Goal: Task Accomplishment & Management: Use online tool/utility

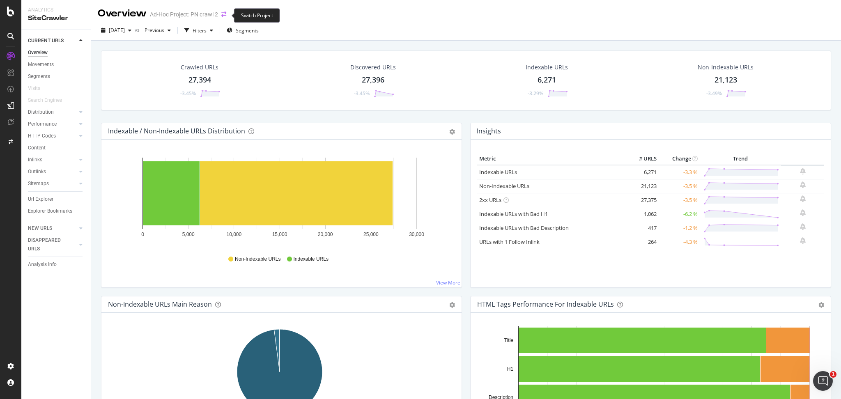
click at [226, 16] on icon "arrow-right-arrow-left" at bounding box center [223, 14] width 5 height 6
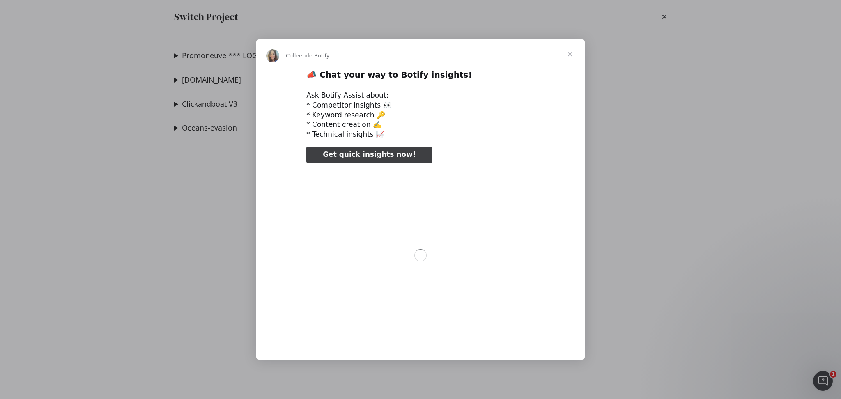
click at [207, 58] on div "Intercom Messenger" at bounding box center [420, 199] width 841 height 399
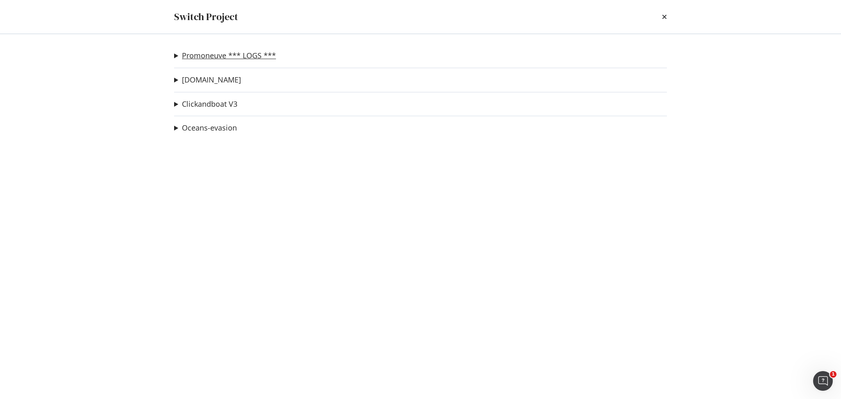
click at [207, 58] on link "Promoneuve *** LOGS ***" at bounding box center [229, 55] width 94 height 9
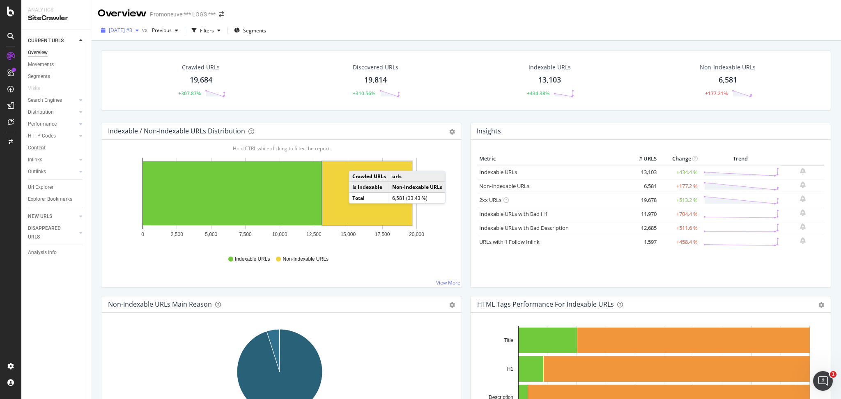
click at [139, 30] on icon "button" at bounding box center [136, 30] width 3 height 5
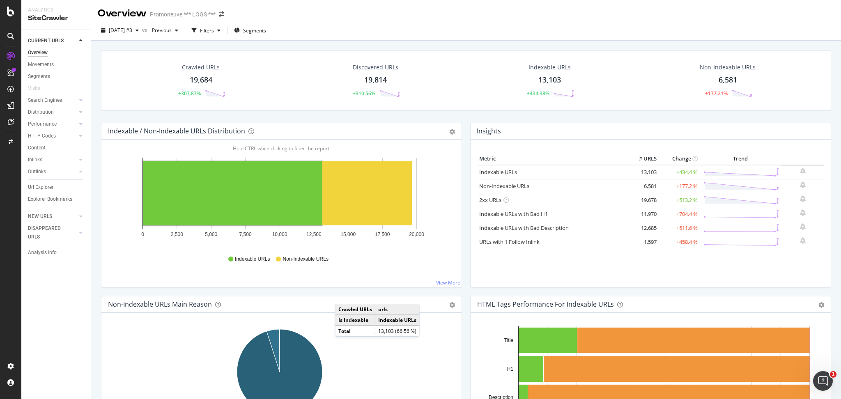
click at [408, 117] on div "Crawled URLs 19,684 +307.87% Discovered URLs 19,814 +310.56% Indexable URLs 13,…" at bounding box center [466, 86] width 738 height 72
click at [723, 78] on div "6,581" at bounding box center [727, 80] width 18 height 11
click at [718, 81] on div "6,581" at bounding box center [727, 80] width 18 height 11
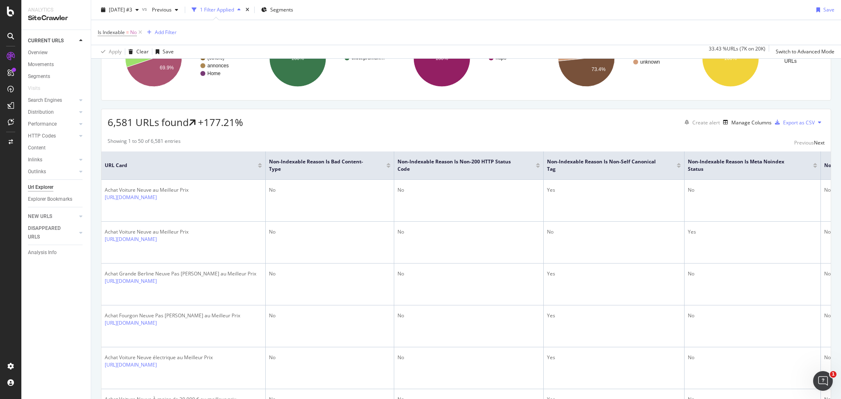
scroll to position [85, 0]
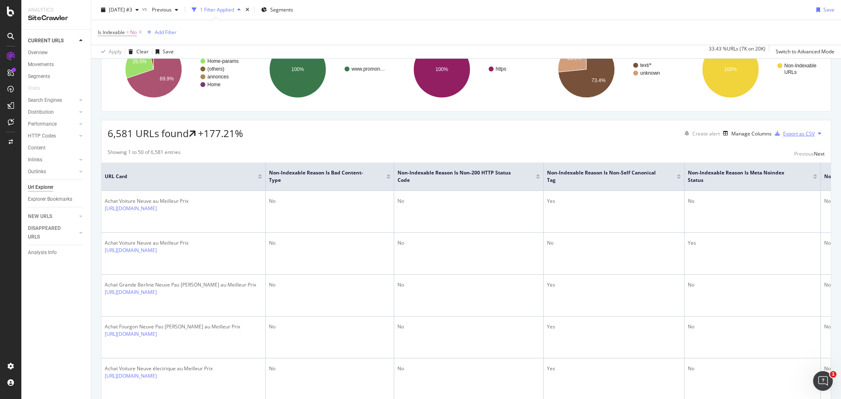
click at [783, 133] on div "Export as CSV" at bounding box center [799, 133] width 32 height 7
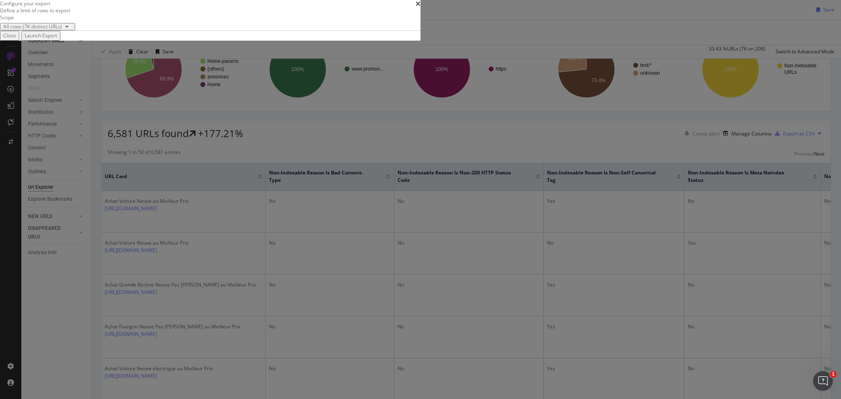
click at [57, 39] on div "Launch Export" at bounding box center [41, 35] width 32 height 7
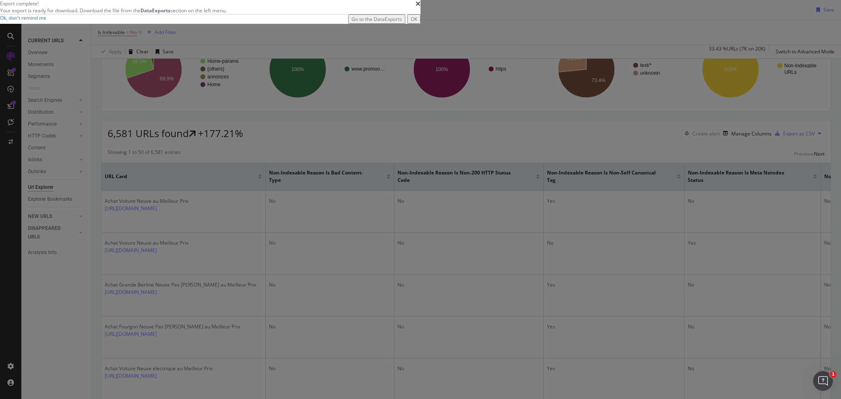
click at [402, 23] on div "Go to the DataExports" at bounding box center [376, 19] width 50 height 7
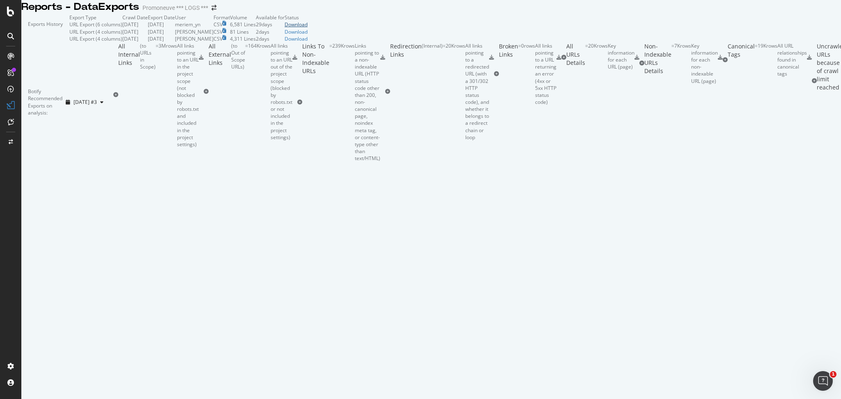
click at [307, 28] on div "Download" at bounding box center [295, 24] width 23 height 7
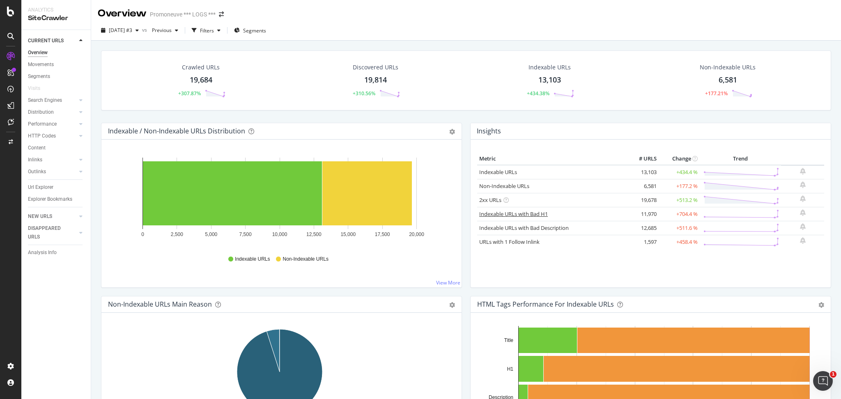
click at [503, 211] on link "Indexable URLs with Bad H1" at bounding box center [513, 213] width 69 height 7
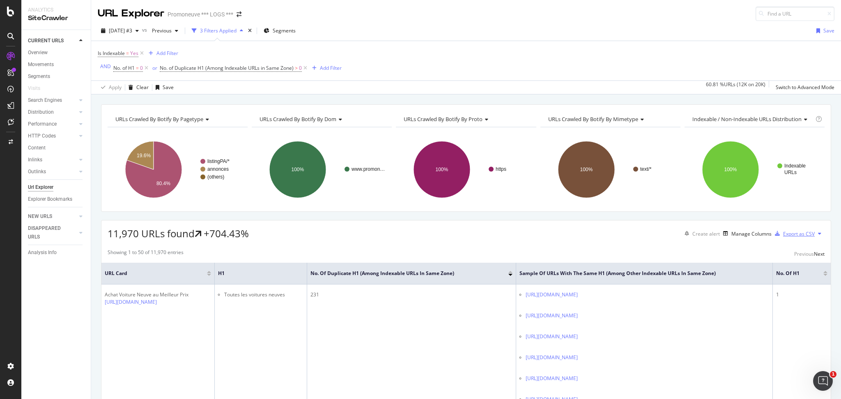
click at [783, 236] on div "Export as CSV" at bounding box center [799, 233] width 32 height 7
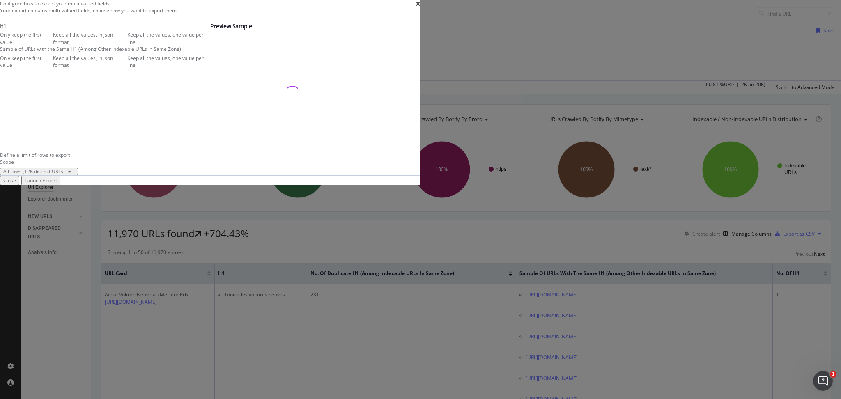
click at [57, 184] on div "Launch Export" at bounding box center [41, 180] width 32 height 7
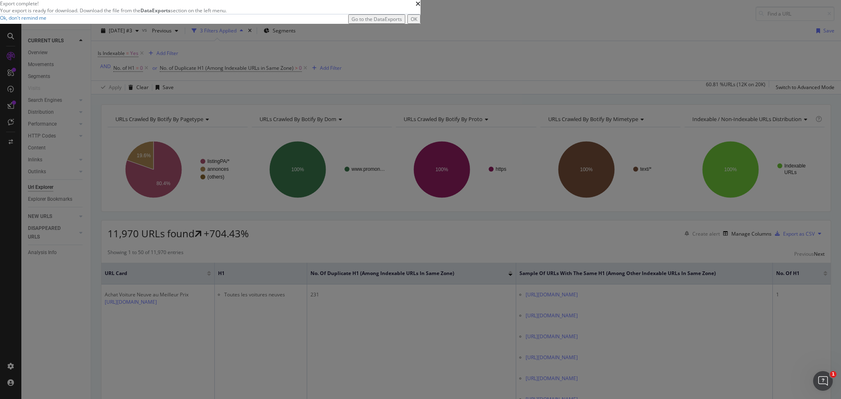
click at [402, 23] on div "Go to the DataExports" at bounding box center [376, 19] width 50 height 7
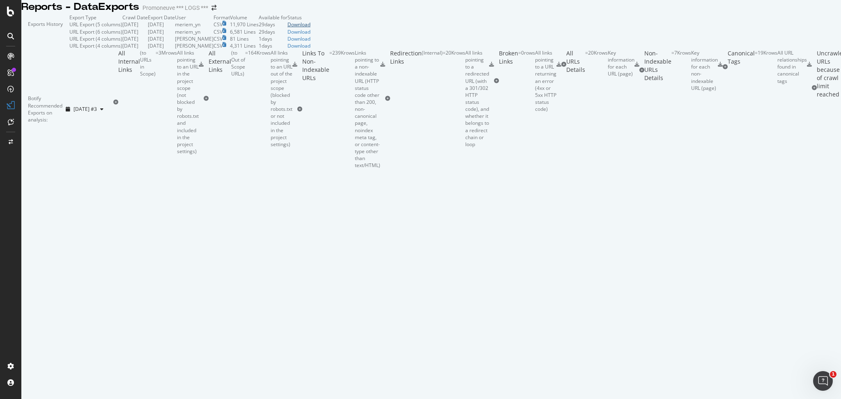
click at [310, 28] on div "Download" at bounding box center [298, 24] width 23 height 7
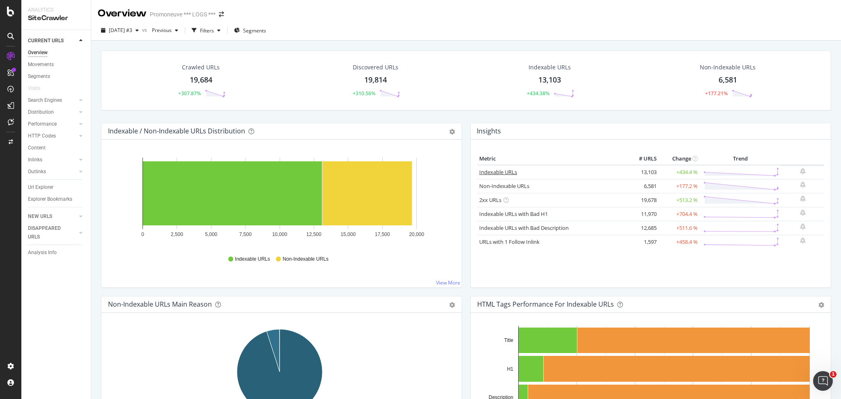
click at [498, 171] on link "Indexable URLs" at bounding box center [498, 171] width 38 height 7
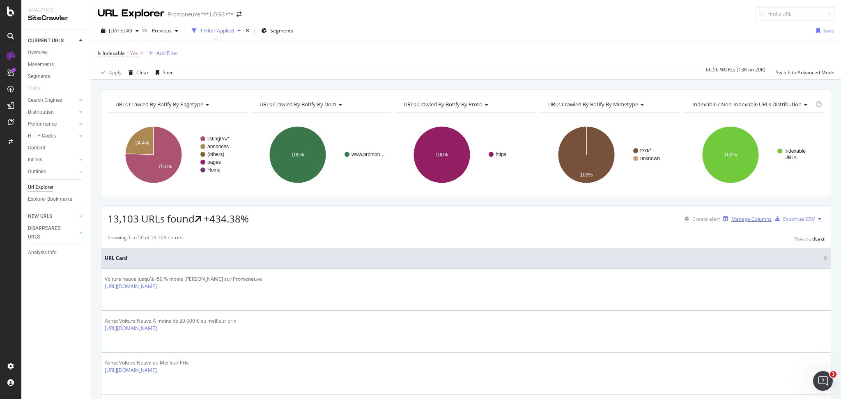
click at [731, 217] on div "Manage Columns" at bounding box center [751, 219] width 40 height 7
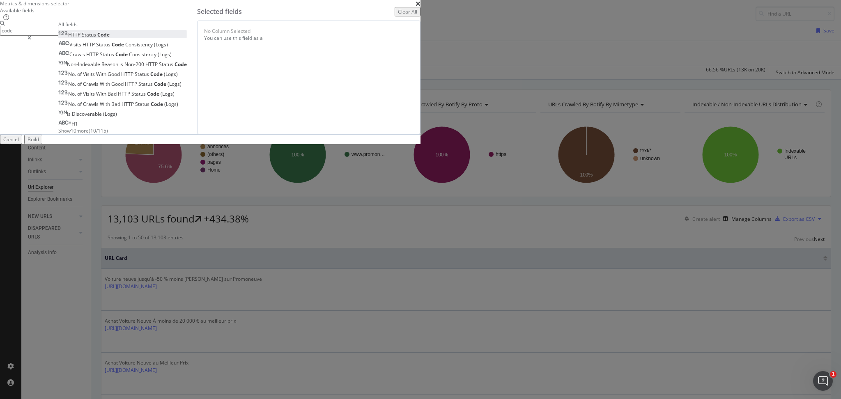
click at [97, 38] on span "Status" at bounding box center [90, 34] width 16 height 7
click at [58, 35] on input "code" at bounding box center [29, 30] width 58 height 9
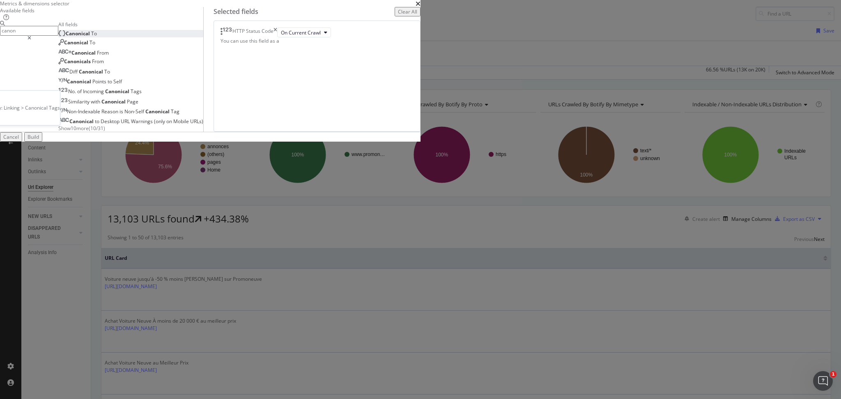
click at [91, 37] on span "Canonical" at bounding box center [78, 33] width 25 height 7
click at [58, 35] on input "canon" at bounding box center [29, 30] width 58 height 9
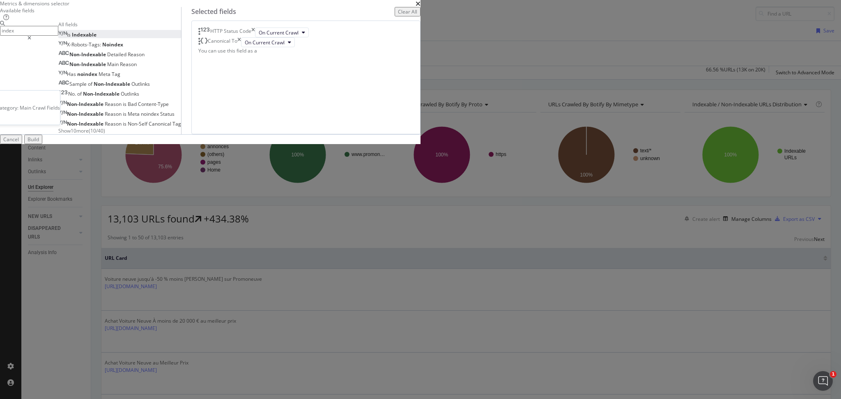
type input "index"
click at [96, 38] on span "Indexable" at bounding box center [84, 34] width 25 height 7
click at [102, 48] on span "X-Robots-Tags:" at bounding box center [84, 44] width 35 height 7
click at [39, 143] on div "Build" at bounding box center [33, 139] width 11 height 7
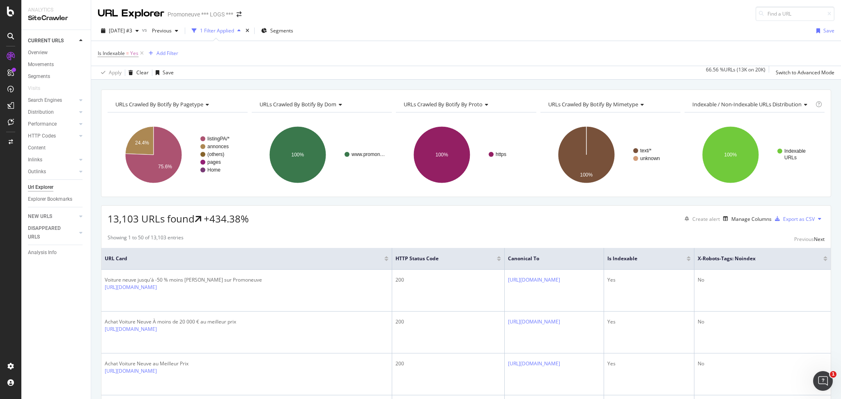
click at [727, 213] on div "Create alert Manage Columns Export as CSV" at bounding box center [752, 219] width 143 height 14
click at [731, 217] on div "Manage Columns" at bounding box center [751, 219] width 40 height 7
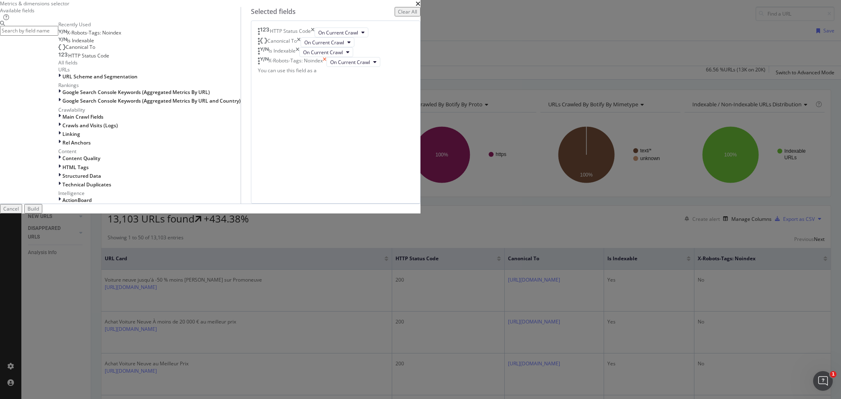
click at [326, 67] on icon "times" at bounding box center [325, 62] width 4 height 10
click at [299, 57] on div "Is Indexable" at bounding box center [278, 52] width 41 height 10
click at [299, 57] on icon "times" at bounding box center [298, 52] width 4 height 10
click at [58, 35] on input "modal" at bounding box center [29, 30] width 58 height 9
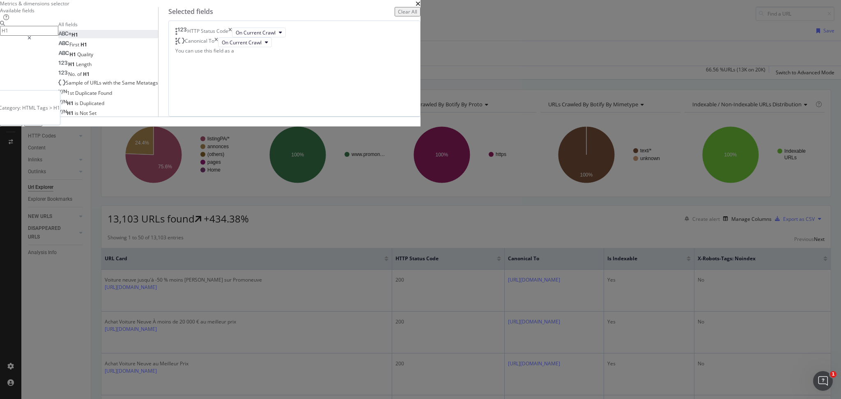
type input "H1"
click at [78, 38] on span "H1" at bounding box center [74, 34] width 7 height 7
click at [58, 35] on input "H1" at bounding box center [29, 30] width 58 height 9
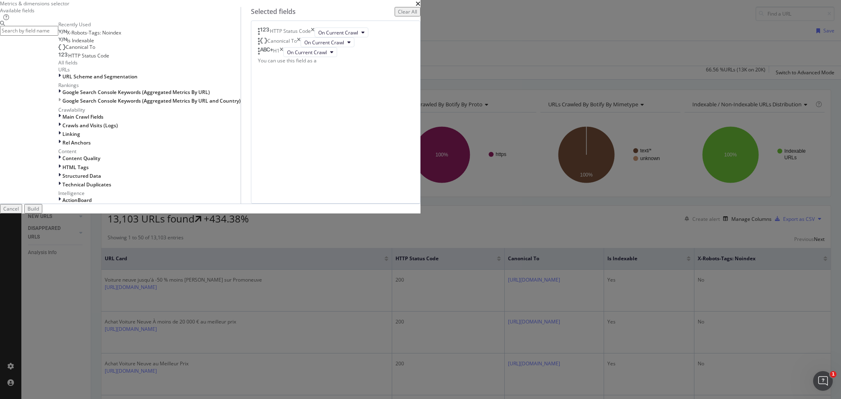
type input "G"
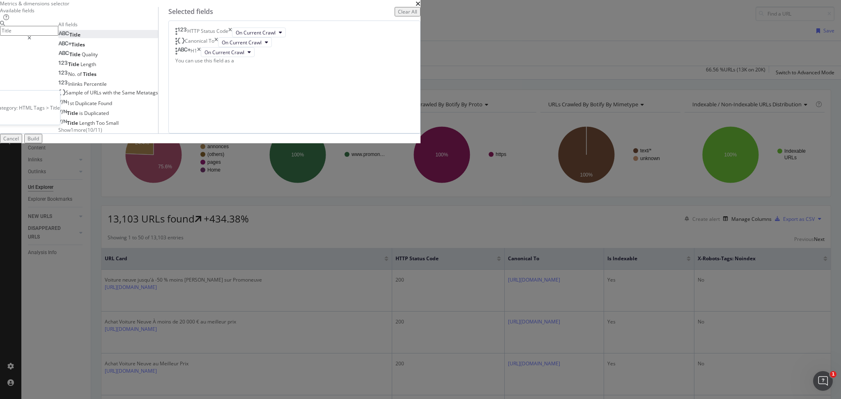
type input "Title"
click at [80, 38] on span "Title" at bounding box center [74, 34] width 11 height 7
click at [39, 142] on div "Build" at bounding box center [33, 138] width 11 height 7
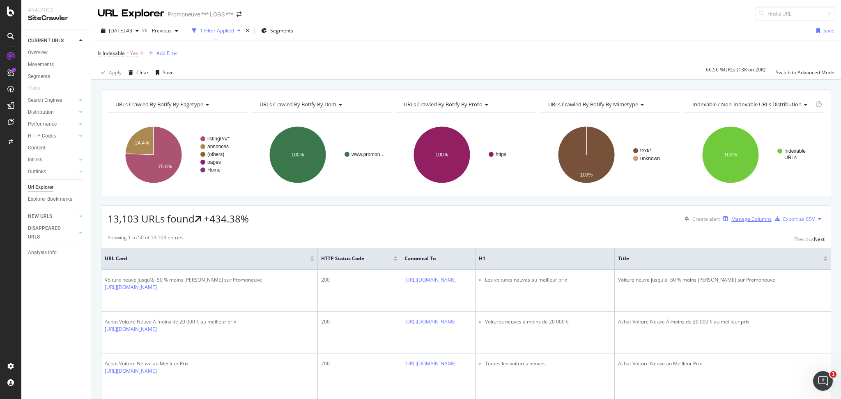
click at [738, 214] on div "Manage Columns" at bounding box center [746, 218] width 52 height 9
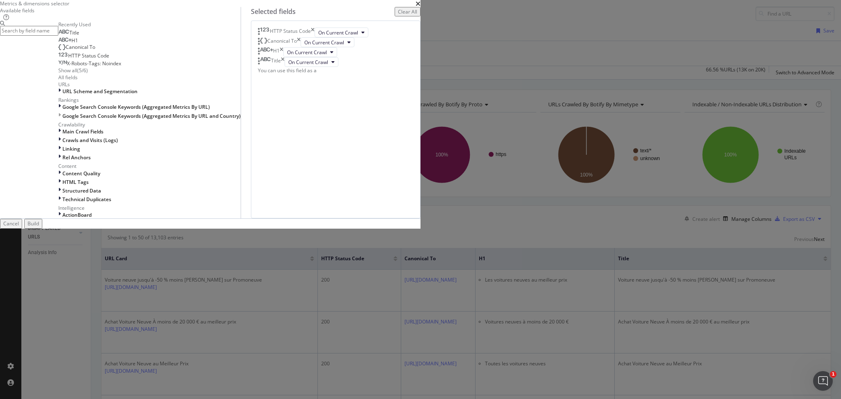
click at [420, 7] on div "Metrics & dimensions selector" at bounding box center [210, 3] width 420 height 7
click at [420, 7] on icon "times" at bounding box center [417, 3] width 5 height 7
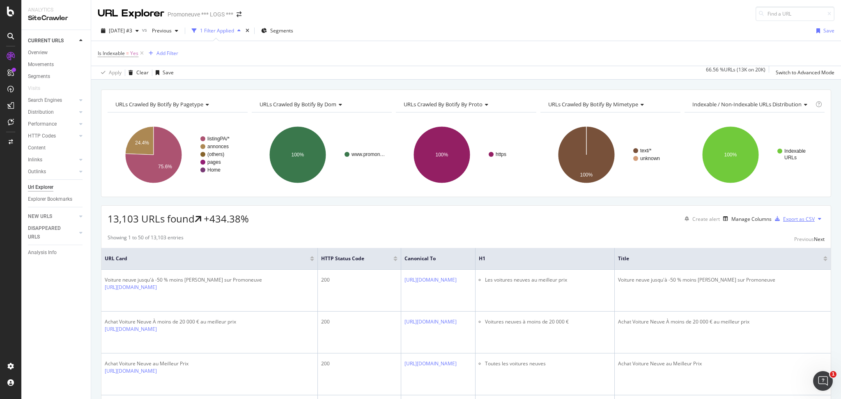
click at [783, 221] on div "Export as CSV" at bounding box center [799, 219] width 32 height 7
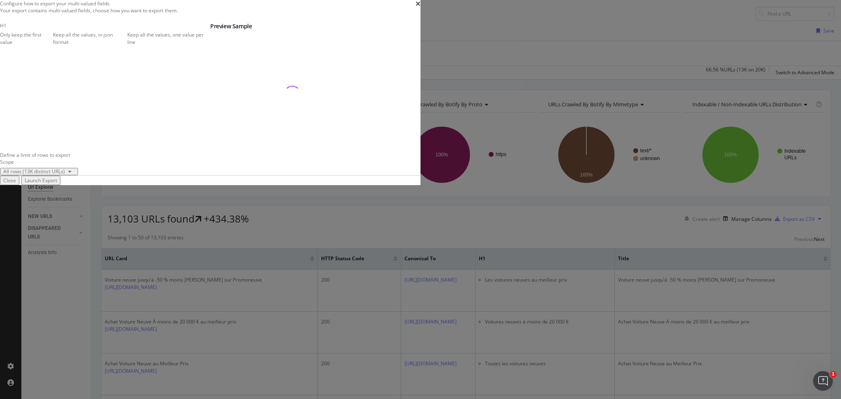
click at [57, 184] on div "Launch Export" at bounding box center [41, 180] width 32 height 7
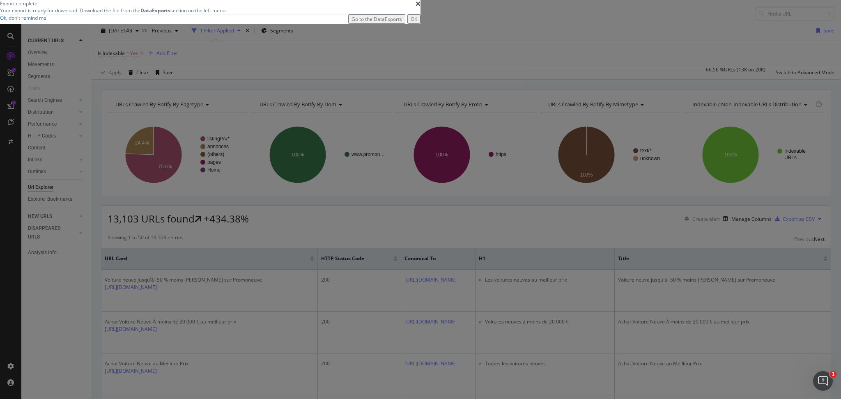
click at [402, 23] on div "Go to the DataExports" at bounding box center [376, 19] width 50 height 7
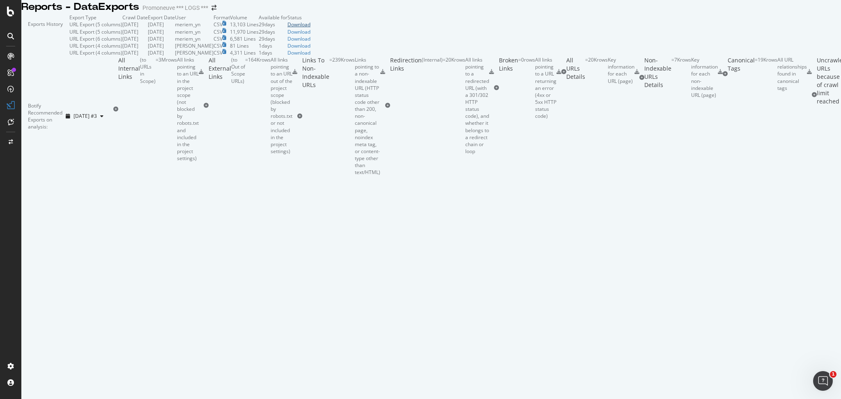
click at [310, 28] on div "Download" at bounding box center [298, 24] width 23 height 7
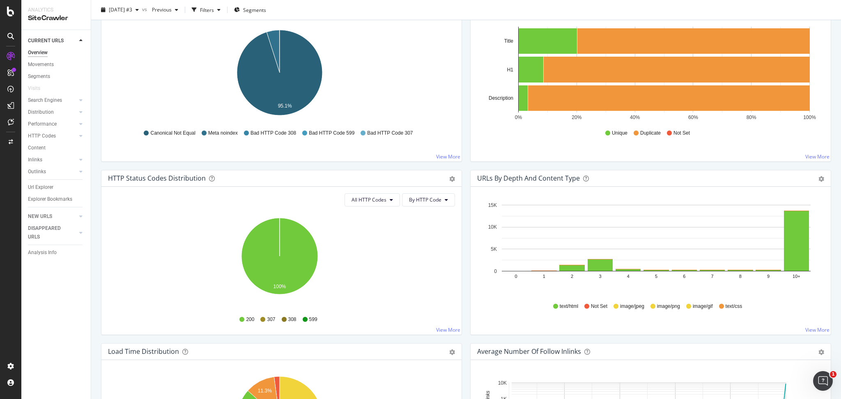
scroll to position [298, 0]
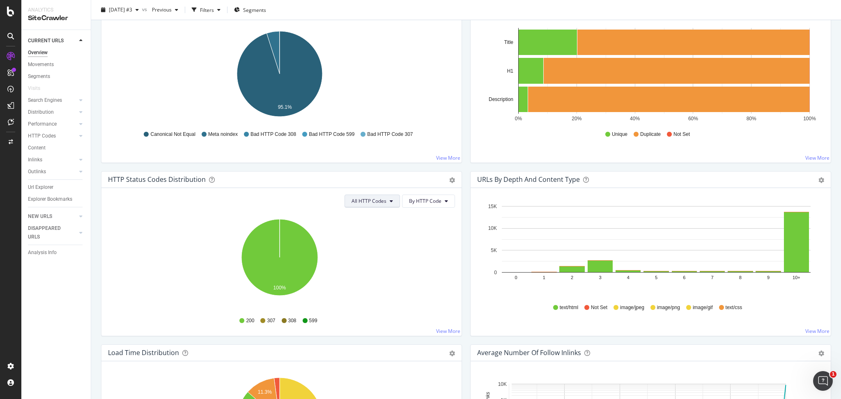
click at [373, 204] on span "All HTTP Codes" at bounding box center [368, 200] width 35 height 7
click at [365, 265] on span "3xx family" at bounding box center [369, 262] width 41 height 7
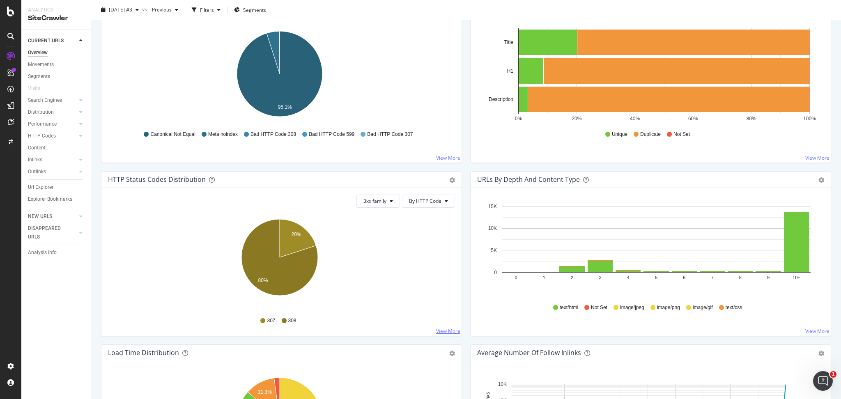
click at [445, 333] on link "View More" at bounding box center [448, 331] width 24 height 7
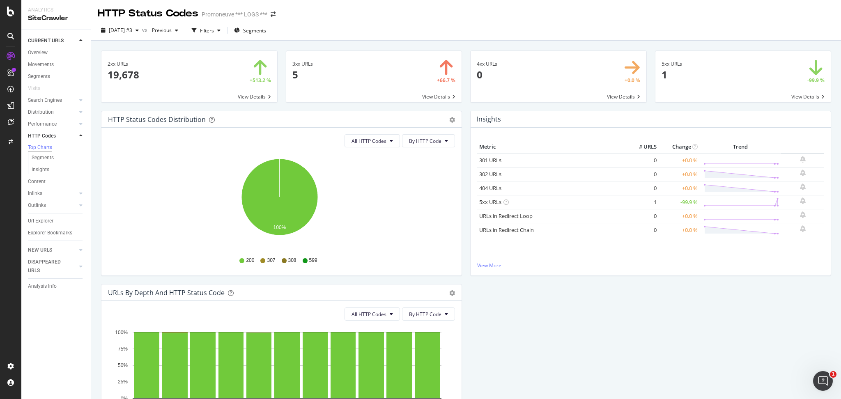
click at [438, 98] on span at bounding box center [374, 76] width 176 height 51
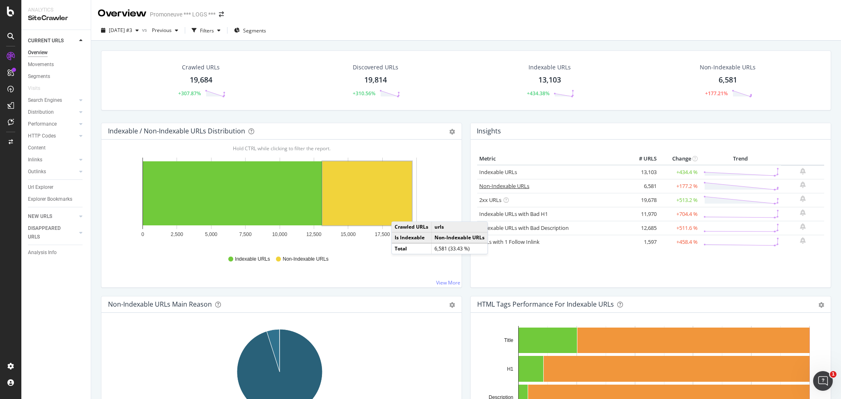
click at [511, 184] on link "Non-Indexable URLs" at bounding box center [504, 185] width 50 height 7
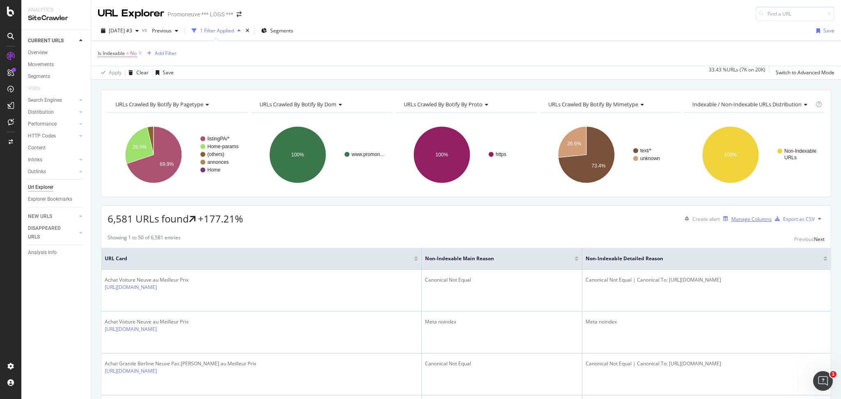
click at [731, 219] on div "Manage Columns" at bounding box center [751, 219] width 40 height 7
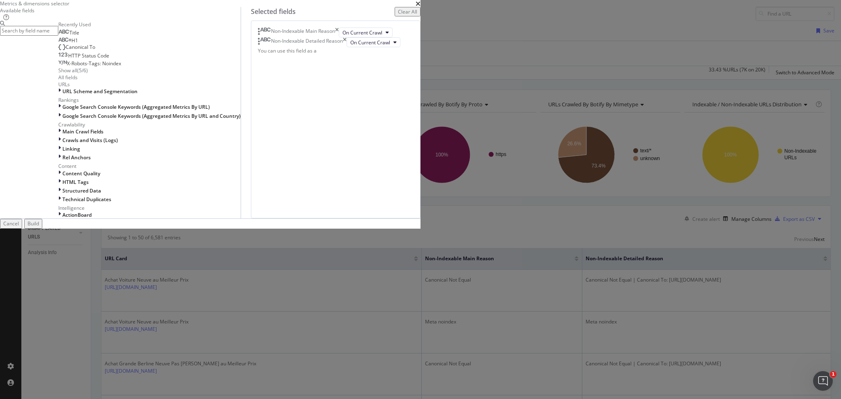
click at [19, 227] on div "Cancel" at bounding box center [11, 223] width 16 height 7
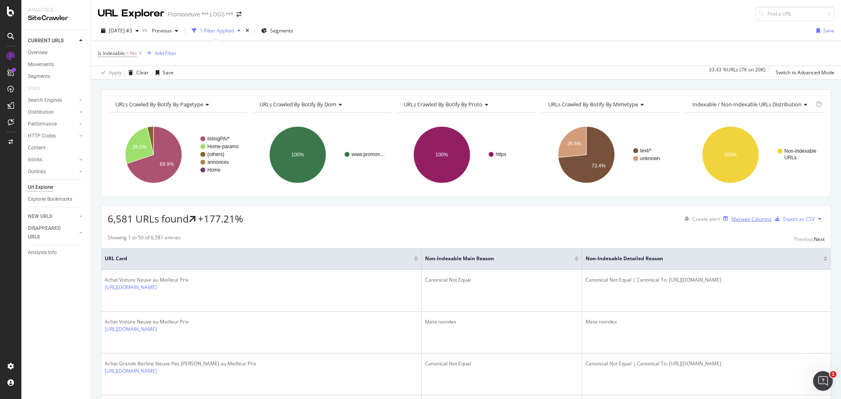
click at [731, 218] on div "Manage Columns" at bounding box center [751, 219] width 40 height 7
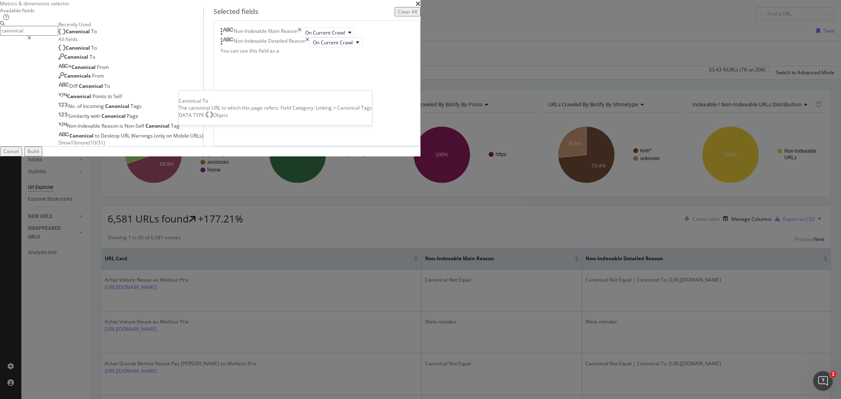
type input "canonical"
click at [91, 35] on span "Canonical" at bounding box center [78, 31] width 25 height 7
click at [39, 155] on div "Build" at bounding box center [33, 151] width 11 height 7
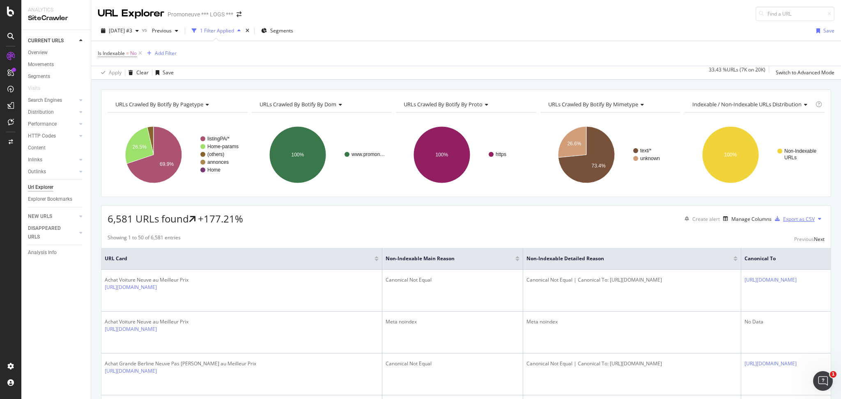
click at [783, 217] on div "Export as CSV" at bounding box center [799, 219] width 32 height 7
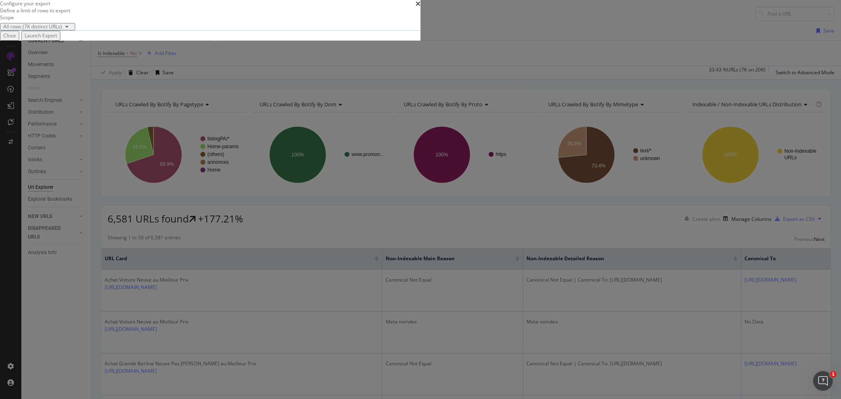
click at [57, 39] on div "Launch Export" at bounding box center [41, 35] width 32 height 7
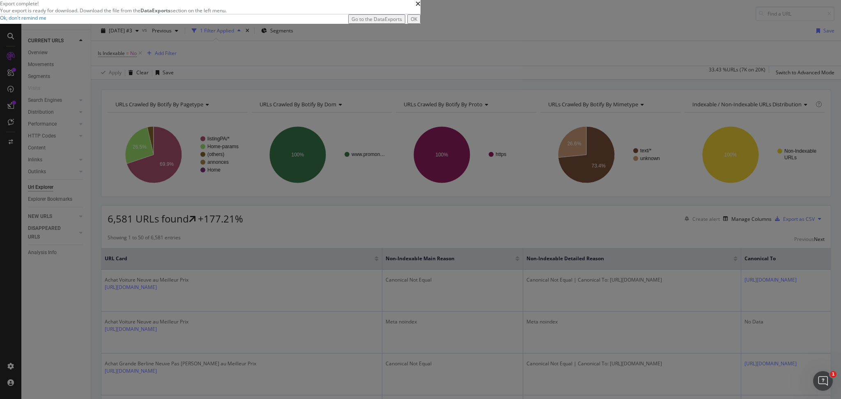
click at [402, 23] on div "Go to the DataExports" at bounding box center [376, 19] width 50 height 7
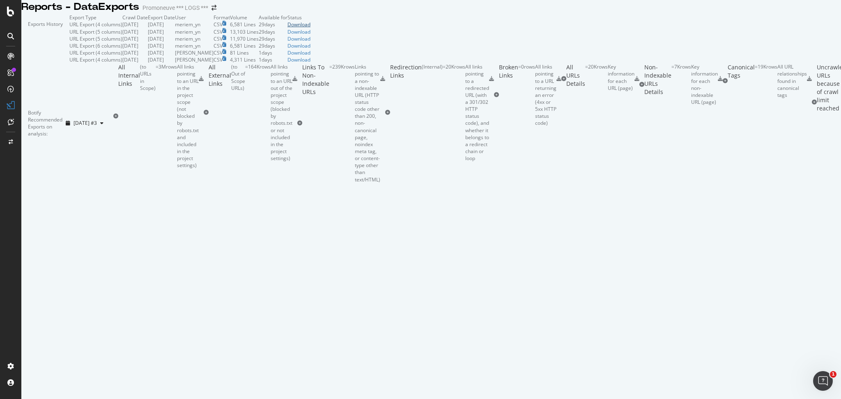
click at [310, 28] on div "Download" at bounding box center [298, 24] width 23 height 7
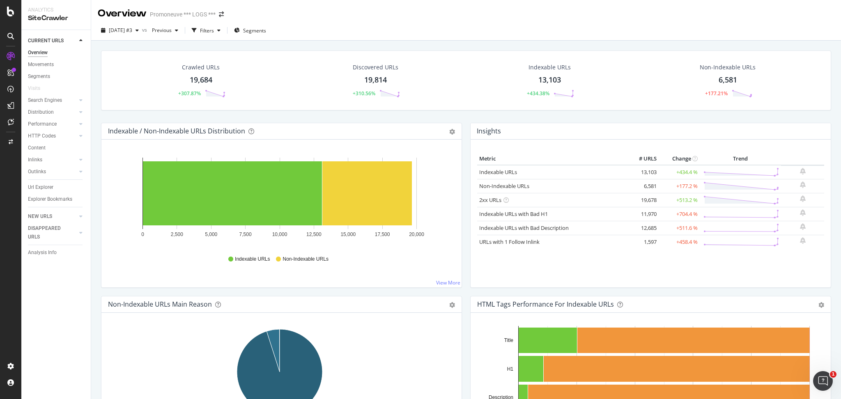
click at [209, 79] on div "19,684" at bounding box center [201, 80] width 23 height 11
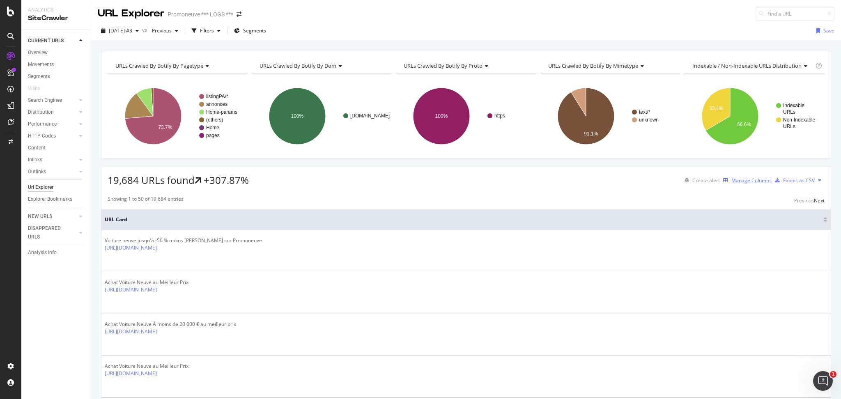
click at [731, 179] on div "Manage Columns" at bounding box center [751, 180] width 40 height 7
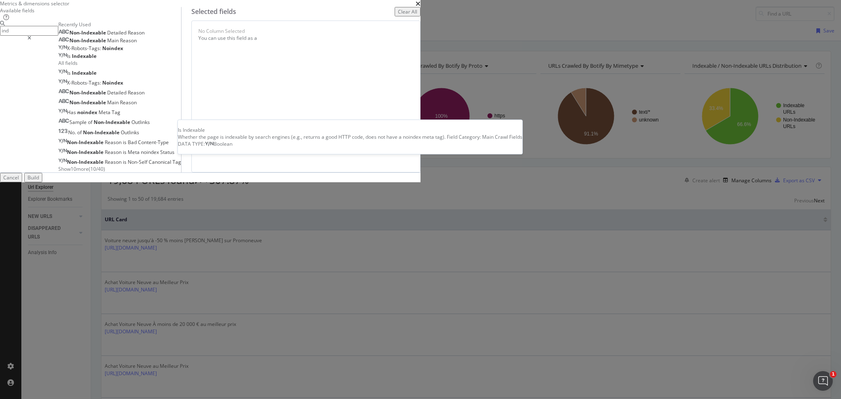
type input "ind"
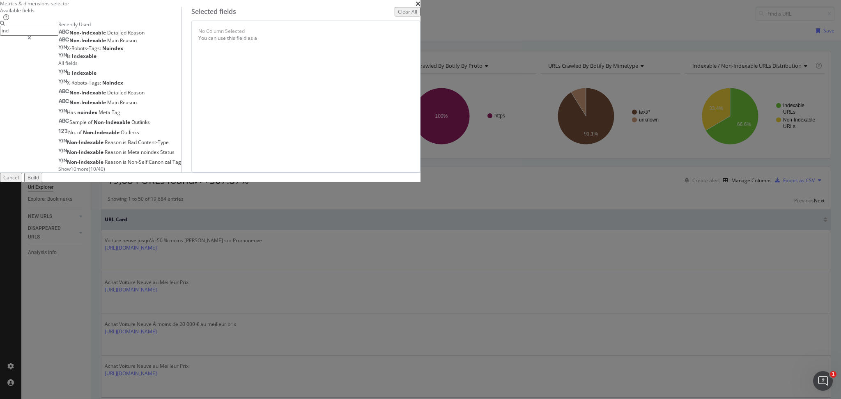
click at [96, 60] on div "Is Indexable" at bounding box center [77, 56] width 38 height 7
click at [137, 106] on span "Reason" at bounding box center [128, 102] width 17 height 7
click at [128, 96] on span "Detailed" at bounding box center [117, 92] width 21 height 7
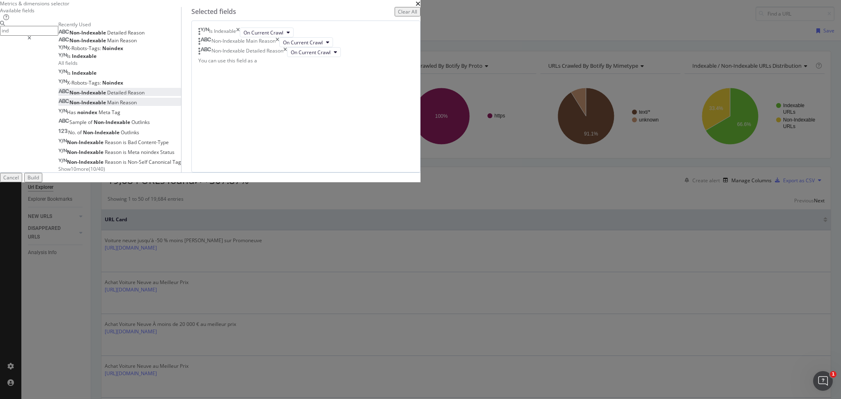
click at [39, 181] on div "Build" at bounding box center [33, 177] width 11 height 7
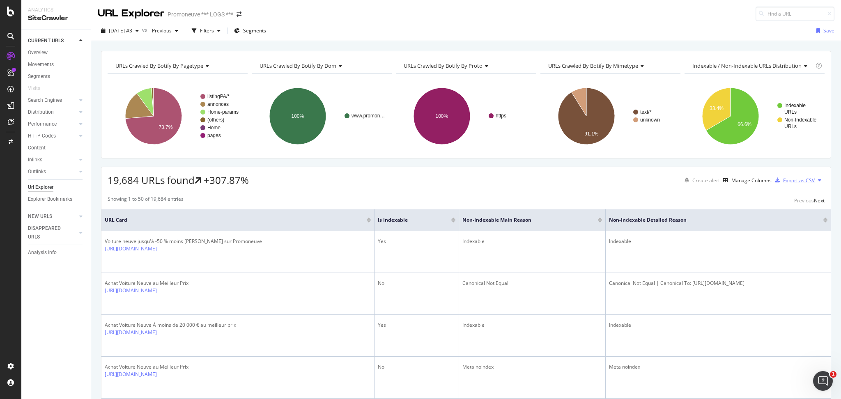
click at [795, 179] on div "Export as CSV" at bounding box center [799, 180] width 32 height 7
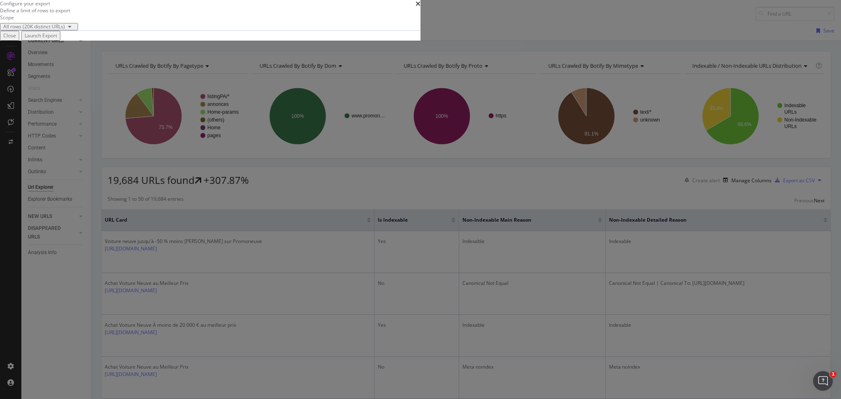
click at [57, 39] on div "Launch Export" at bounding box center [41, 35] width 32 height 7
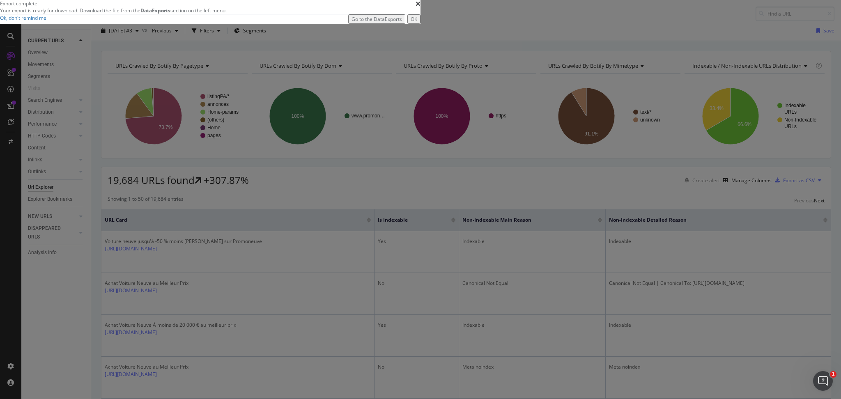
click at [402, 23] on div "Go to the DataExports" at bounding box center [376, 19] width 50 height 7
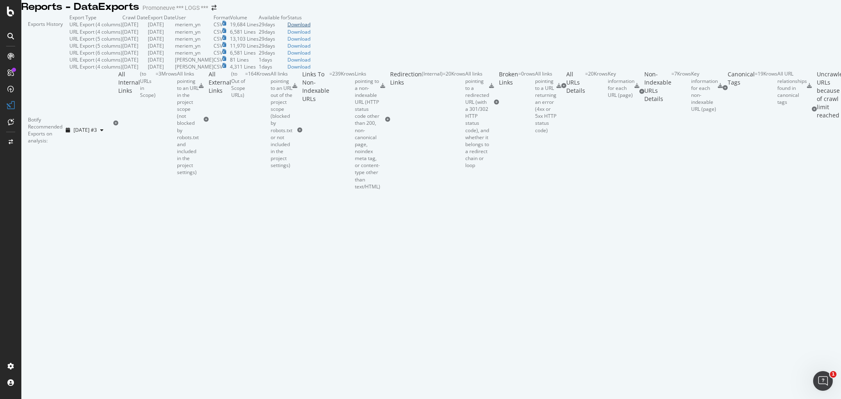
click at [310, 28] on div "Download" at bounding box center [298, 24] width 23 height 7
click at [220, 11] on span at bounding box center [213, 8] width 11 height 6
click at [216, 11] on icon "arrow-right-arrow-left" at bounding box center [213, 8] width 5 height 6
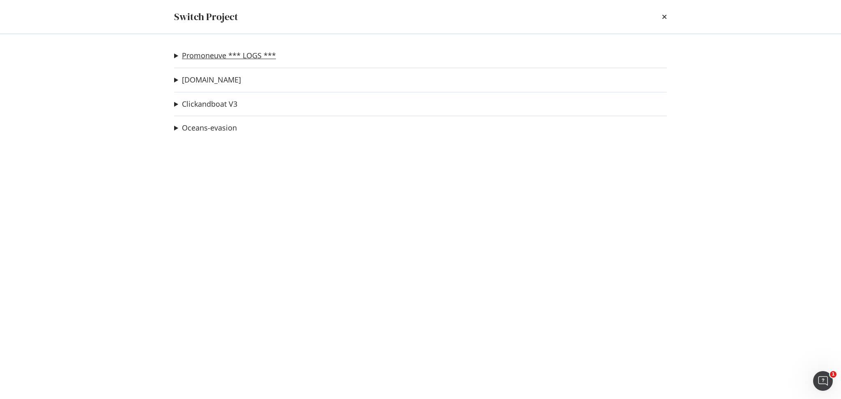
click at [193, 59] on link "Promoneuve *** LOGS ***" at bounding box center [229, 55] width 94 height 9
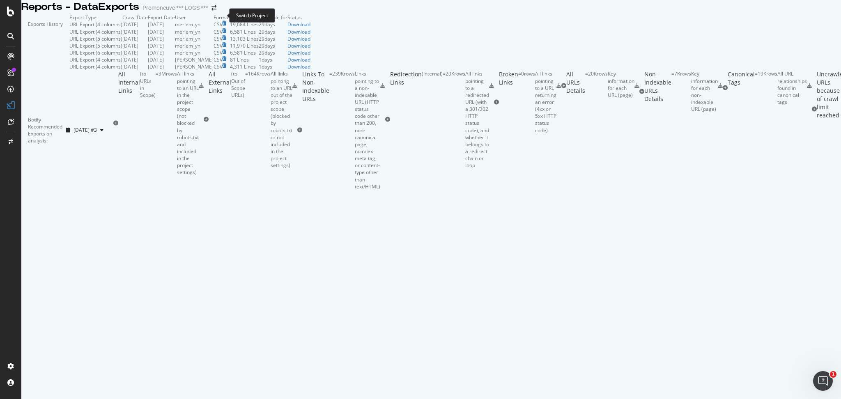
click at [216, 11] on span at bounding box center [213, 8] width 11 height 6
click at [216, 11] on icon "arrow-right-arrow-left" at bounding box center [213, 8] width 5 height 6
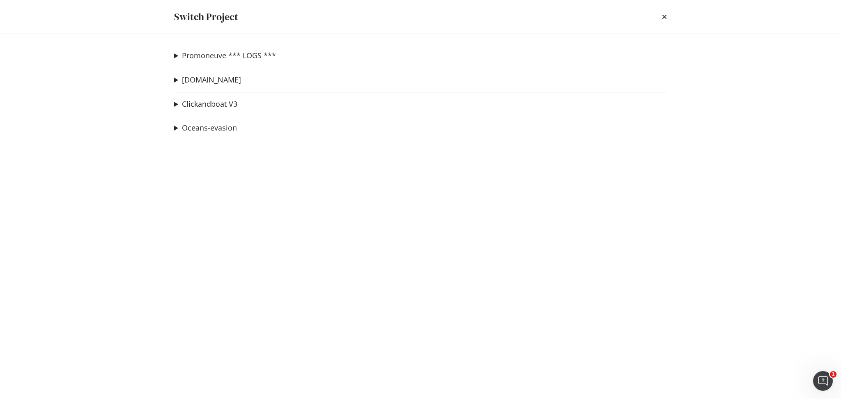
click at [185, 57] on link "Promoneuve *** LOGS ***" at bounding box center [229, 55] width 94 height 9
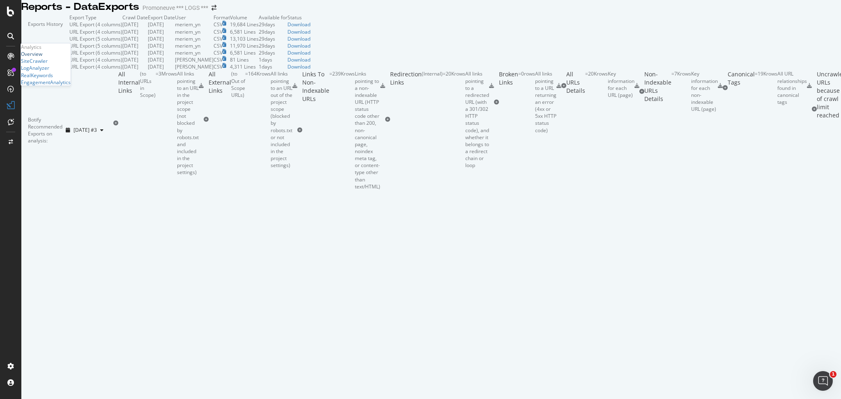
click at [42, 57] on div "Overview" at bounding box center [31, 53] width 21 height 7
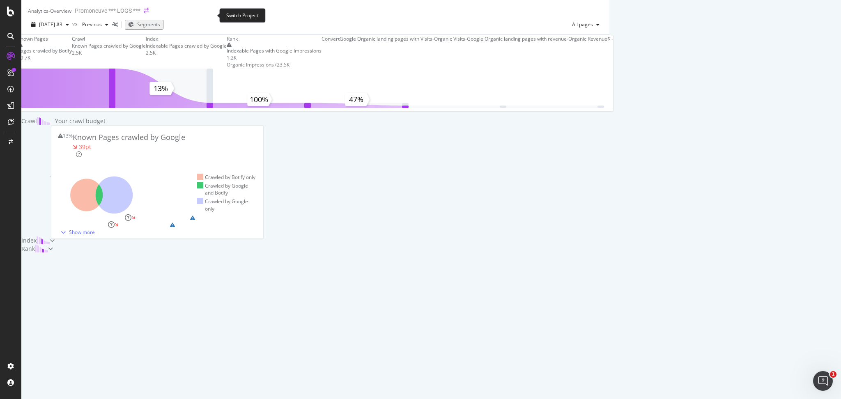
click at [149, 14] on icon "arrow-right-arrow-left" at bounding box center [146, 11] width 5 height 6
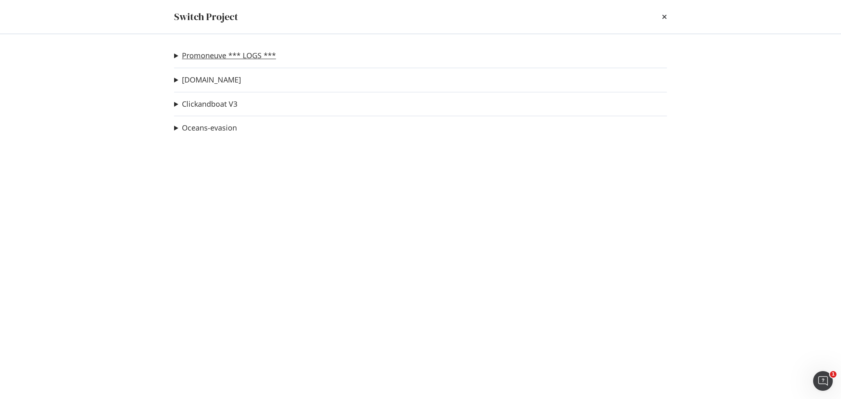
click at [194, 59] on link "Promoneuve *** LOGS ***" at bounding box center [229, 55] width 94 height 9
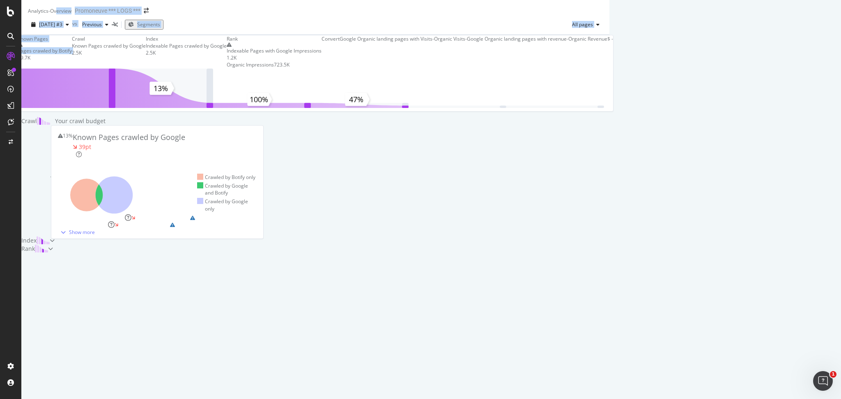
drag, startPoint x: 67, startPoint y: 178, endPoint x: 99, endPoint y: 4, distance: 177.0
click at [99, 4] on div "Analytics - Overview Promoneuve *** LOGS *** [DATE] #3 vs Previous Segments All…" at bounding box center [315, 126] width 588 height 253
click at [68, 80] on div "Known Pages Pages crawled by Botify 19.7K Crawl Known Pages crawled by Google 2…" at bounding box center [315, 144] width 588 height 218
click at [72, 27] on div "button" at bounding box center [67, 24] width 10 height 5
click at [157, 15] on div "Analytics - Overview Promoneuve *** LOGS ***" at bounding box center [92, 11] width 129 height 8
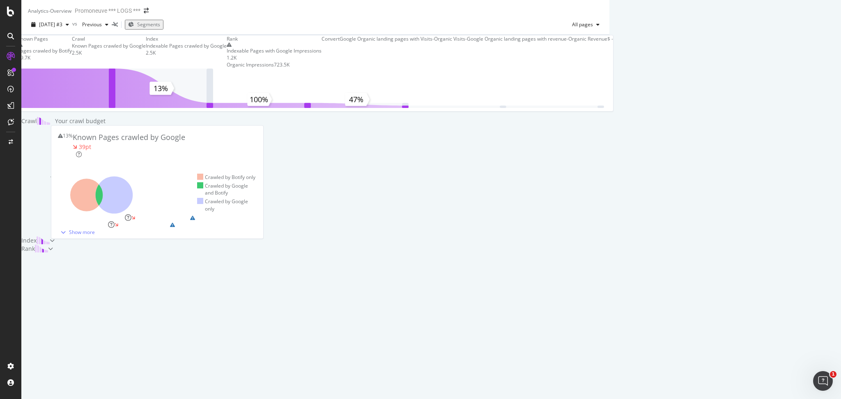
click at [140, 15] on div "Promoneuve *** LOGS ***" at bounding box center [108, 11] width 66 height 8
click at [149, 14] on icon "arrow-right-arrow-left" at bounding box center [146, 11] width 5 height 6
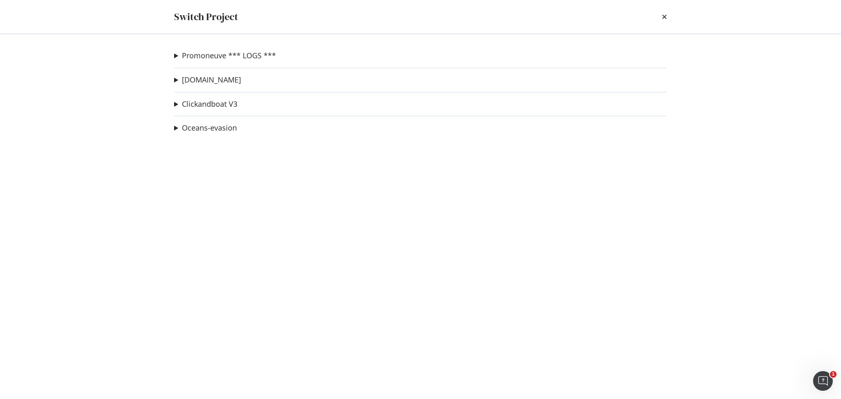
click at [176, 54] on summary "Promoneuve *** LOGS ***" at bounding box center [225, 55] width 102 height 11
click at [199, 72] on link "PN crawl 2" at bounding box center [203, 72] width 44 height 9
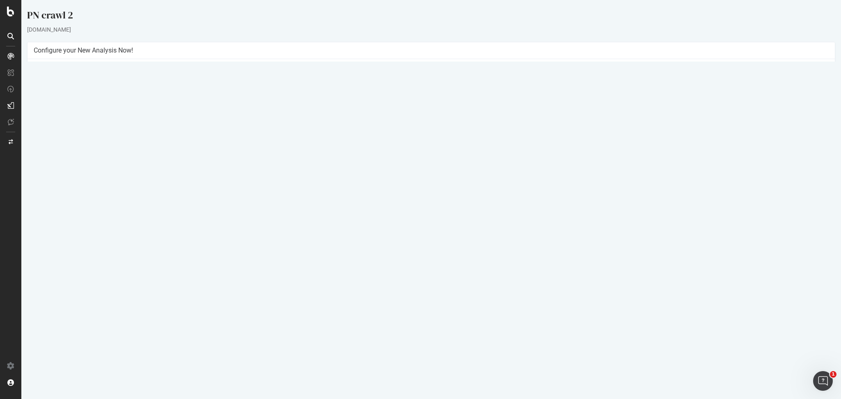
click at [258, 286] on link "Report" at bounding box center [249, 284] width 18 height 7
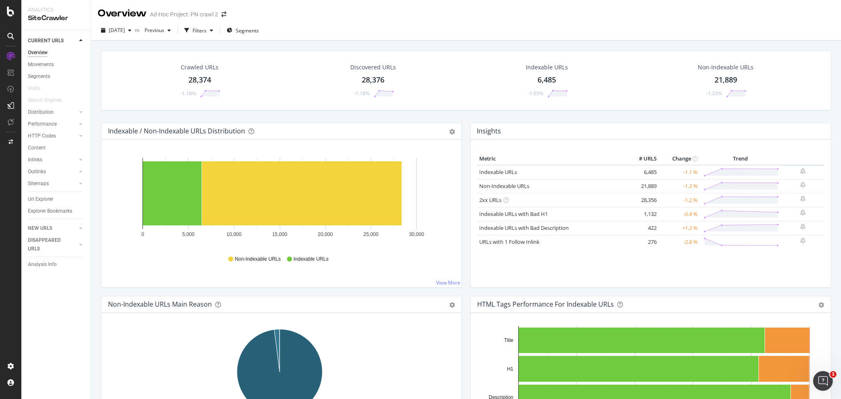
click at [370, 79] on div "28,376" at bounding box center [373, 80] width 23 height 11
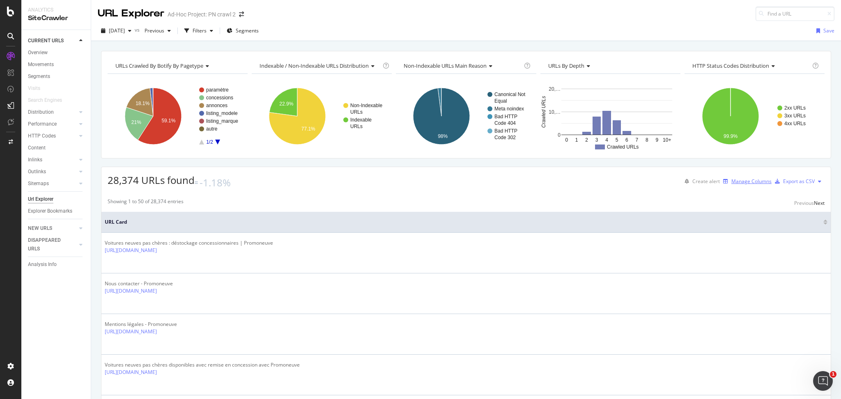
click at [731, 181] on div "Manage Columns" at bounding box center [751, 181] width 40 height 7
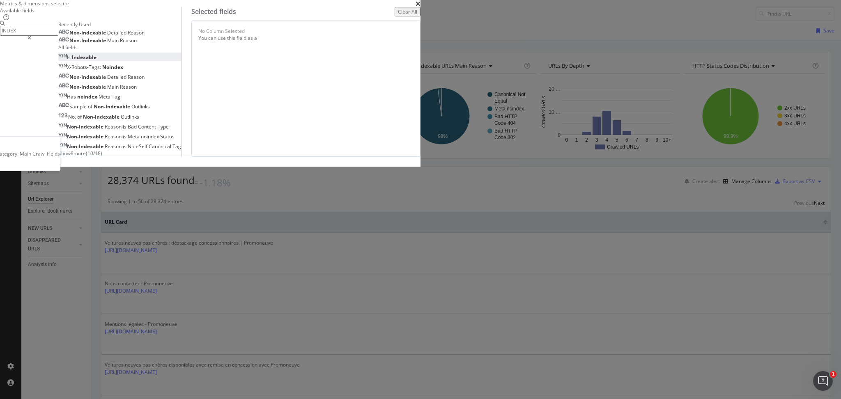
type input "INDEX"
click at [96, 61] on span "Indexable" at bounding box center [84, 57] width 25 height 7
click at [107, 90] on span "Non-Indexable" at bounding box center [88, 86] width 38 height 7
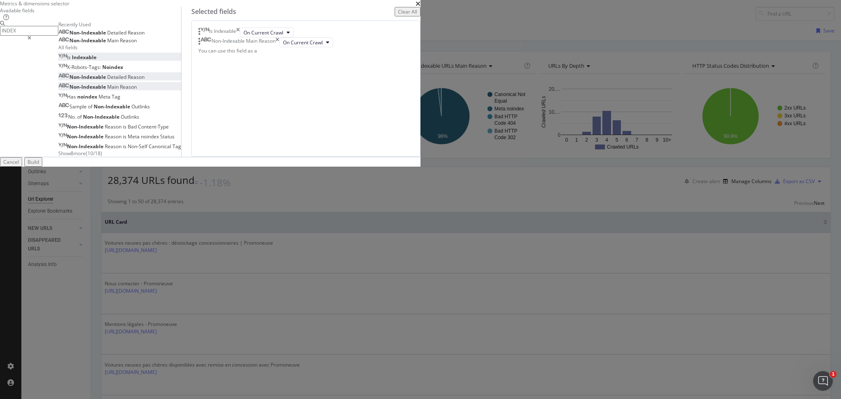
click at [107, 80] on span "Non-Indexable" at bounding box center [88, 76] width 38 height 7
click at [39, 165] on div "Build" at bounding box center [33, 161] width 11 height 7
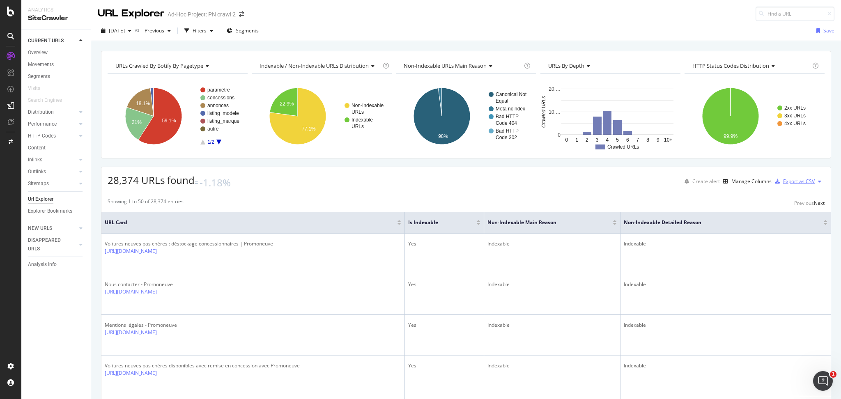
click at [786, 179] on div "Export as CSV" at bounding box center [799, 181] width 32 height 7
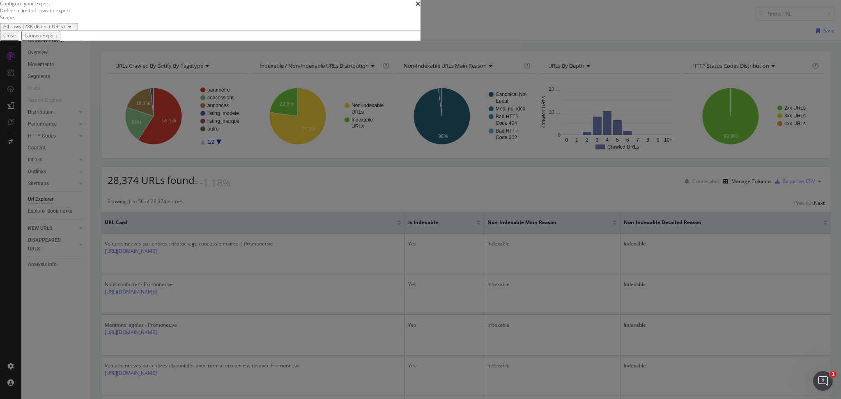
click at [57, 39] on div "Launch Export" at bounding box center [41, 35] width 32 height 7
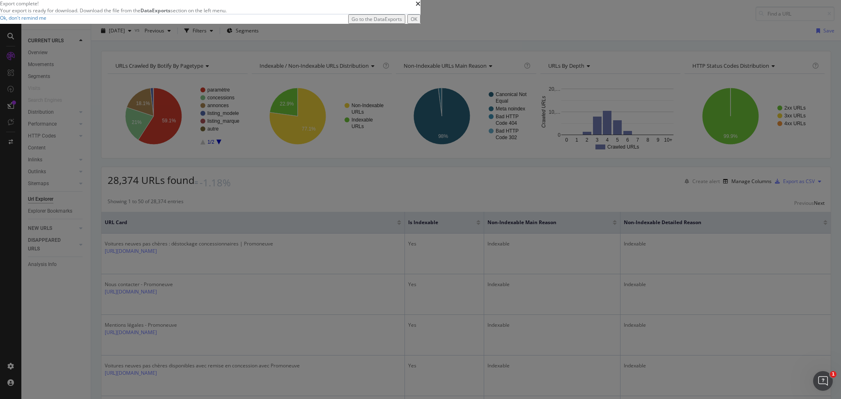
click at [402, 23] on div "Go to the DataExports" at bounding box center [376, 19] width 50 height 7
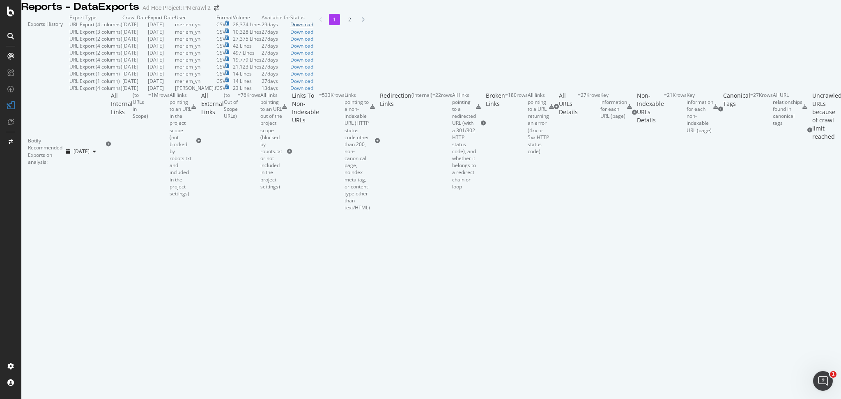
click at [313, 28] on div "Download" at bounding box center [301, 24] width 23 height 7
